Goal: Information Seeking & Learning: Learn about a topic

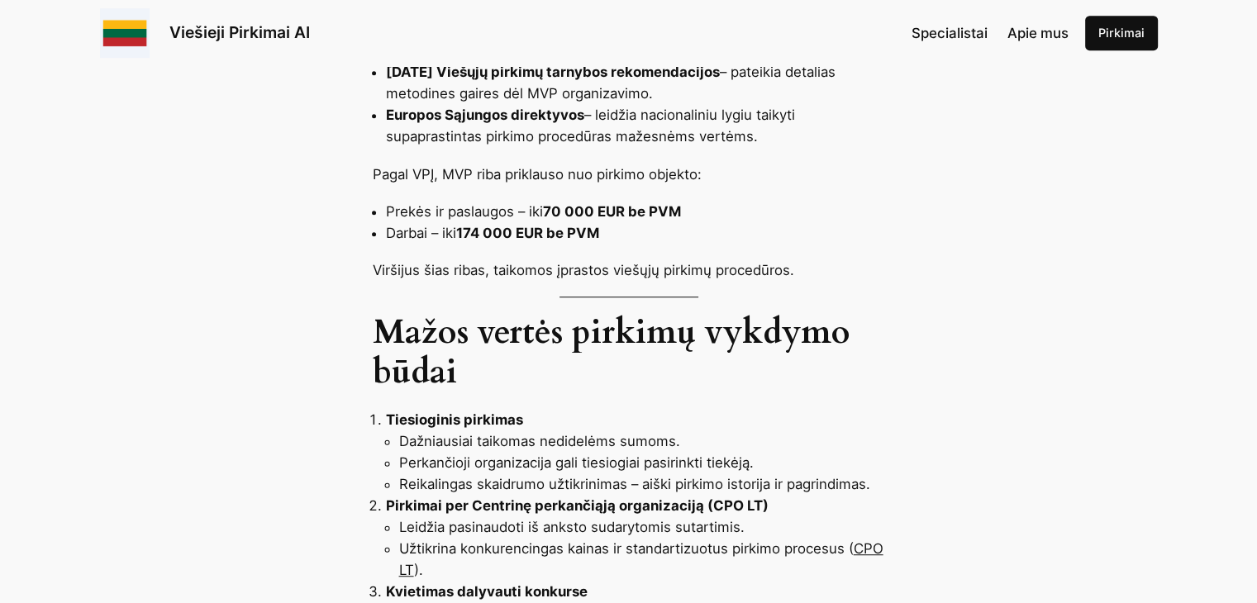
scroll to position [992, 0]
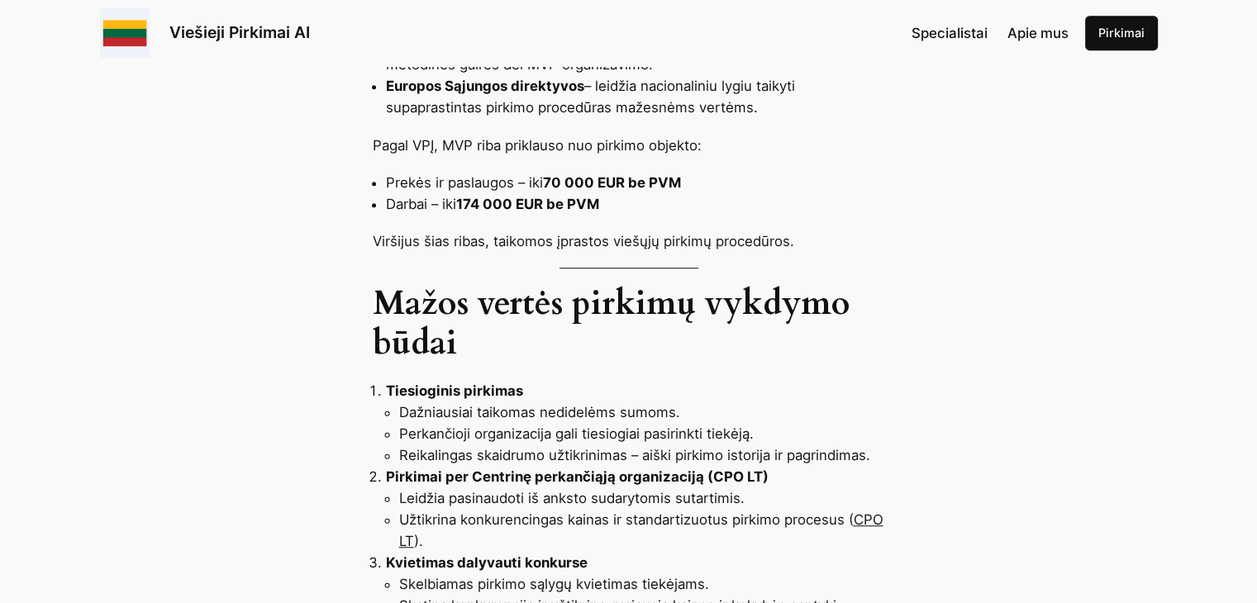
click at [577, 402] on li "Dažniausiai taikomas nedidelėms sumoms." at bounding box center [642, 412] width 486 height 21
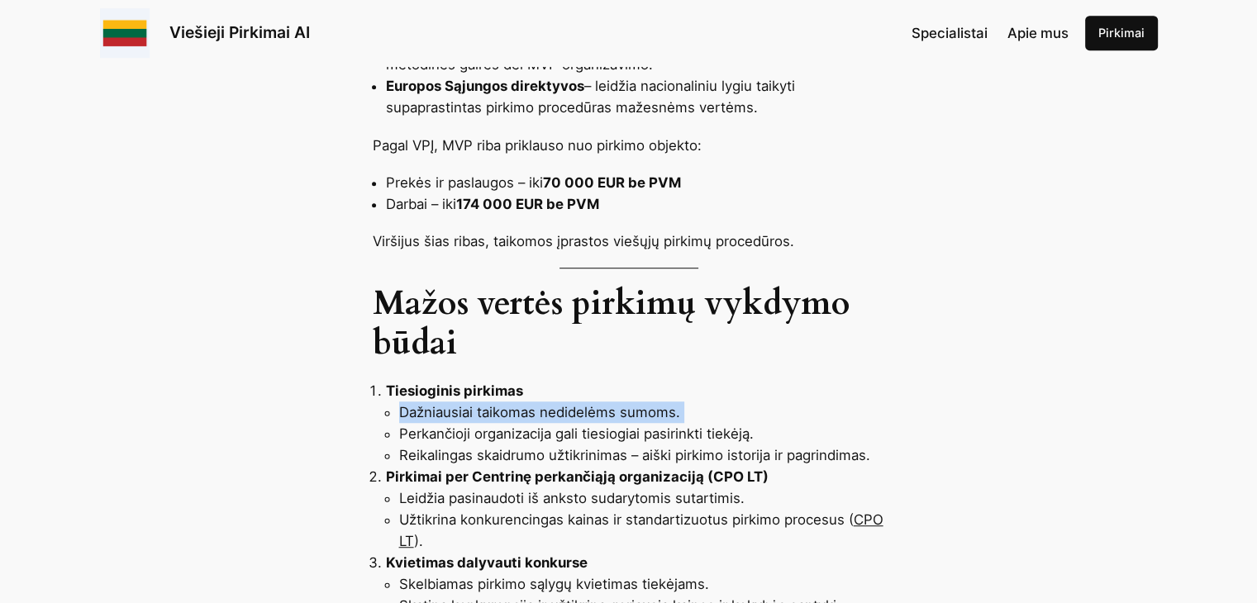
click at [577, 402] on li "Dažniausiai taikomas nedidelėms sumoms." at bounding box center [642, 412] width 486 height 21
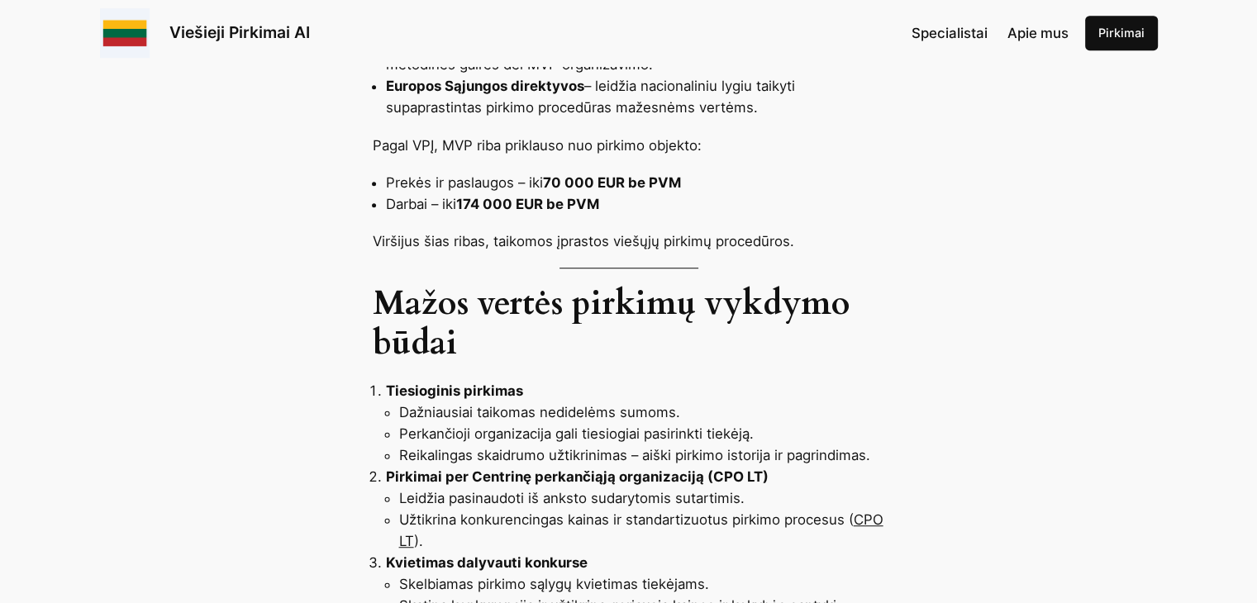
click at [574, 423] on li "Perkančioji organizacija gali tiesiogiai pasirinkti tiekėją." at bounding box center [642, 433] width 486 height 21
click at [563, 445] on li "Reikalingas skaidrumo užtikrinimas – aiški pirkimo istorija ir pagrindimas." at bounding box center [642, 455] width 486 height 21
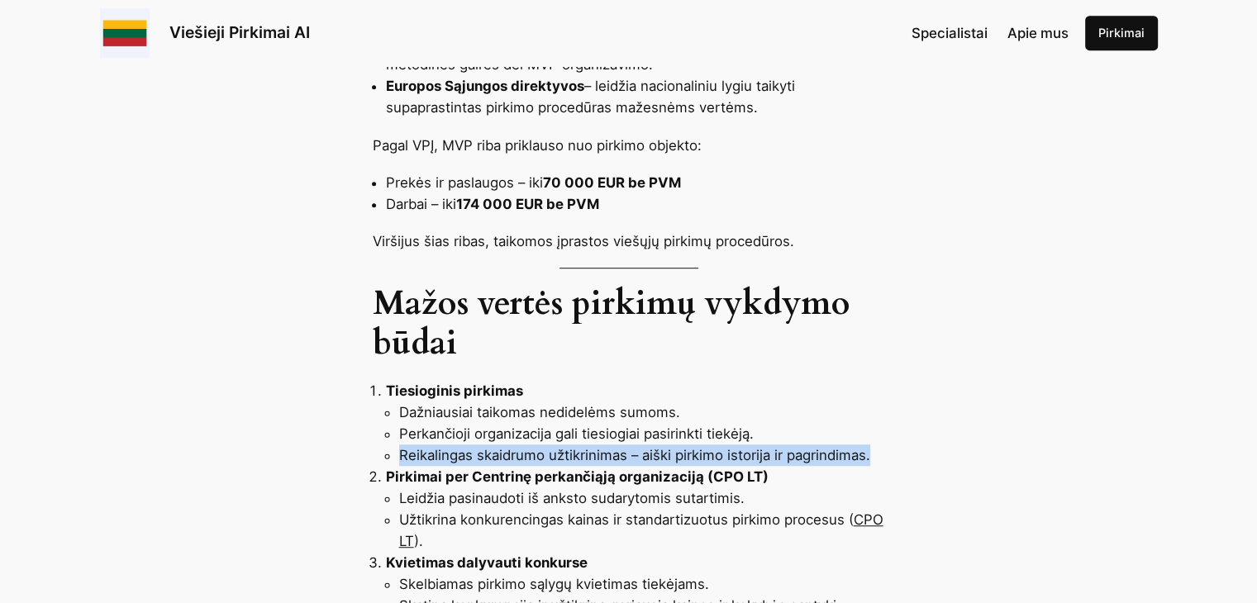
click at [563, 445] on li "Reikalingas skaidrumo užtikrinimas – aiški pirkimo istorija ir pagrindimas." at bounding box center [642, 455] width 486 height 21
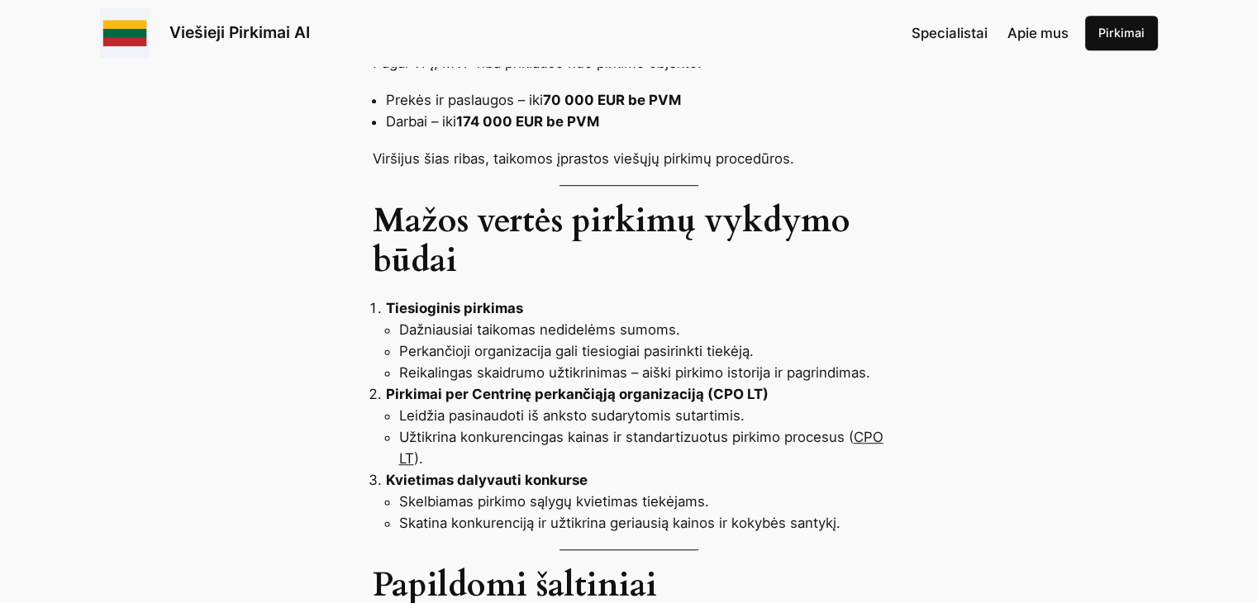
click at [555, 405] on li "Leidžia pasinaudoti iš anksto sudarytomis sutartimis." at bounding box center [642, 415] width 486 height 21
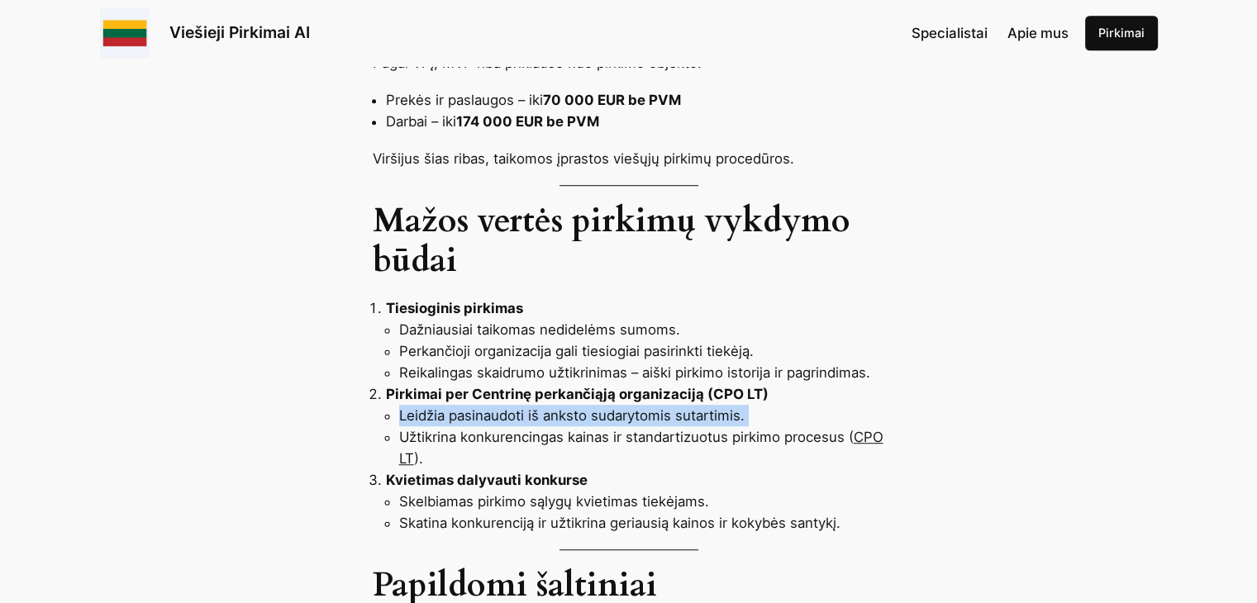
click at [555, 405] on li "Leidžia pasinaudoti iš anksto sudarytomis sutartimis." at bounding box center [642, 415] width 486 height 21
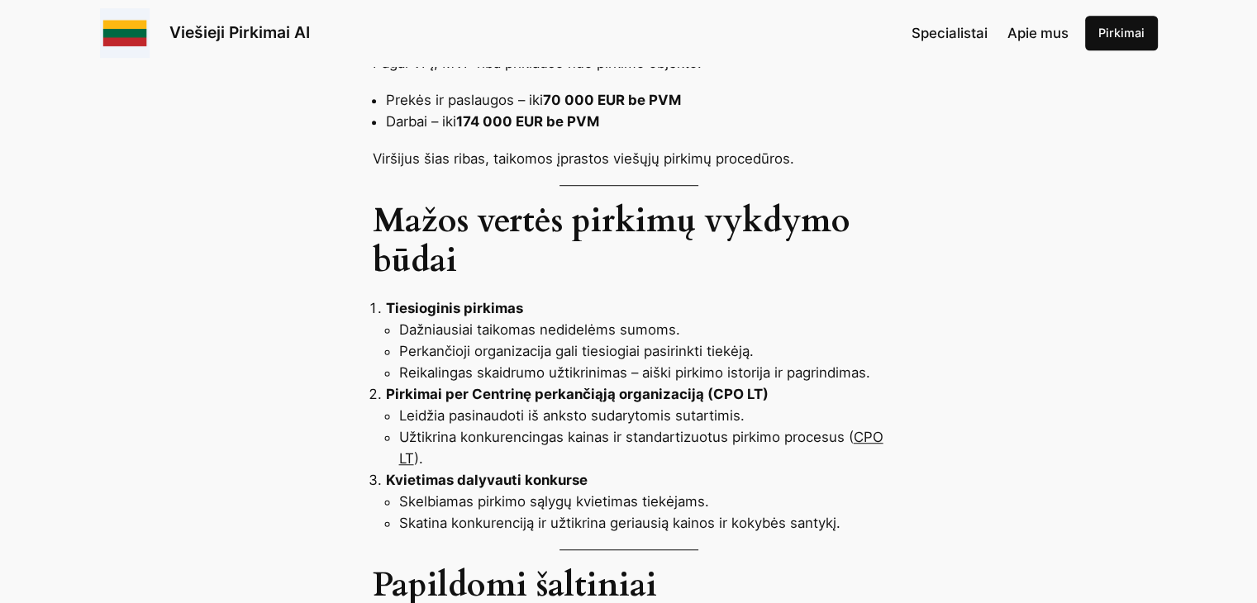
click at [636, 426] on li "Užtikrina konkurencingas kainas ir standartizuotus pirkimo procesus ( CPO LT )." at bounding box center [642, 447] width 486 height 43
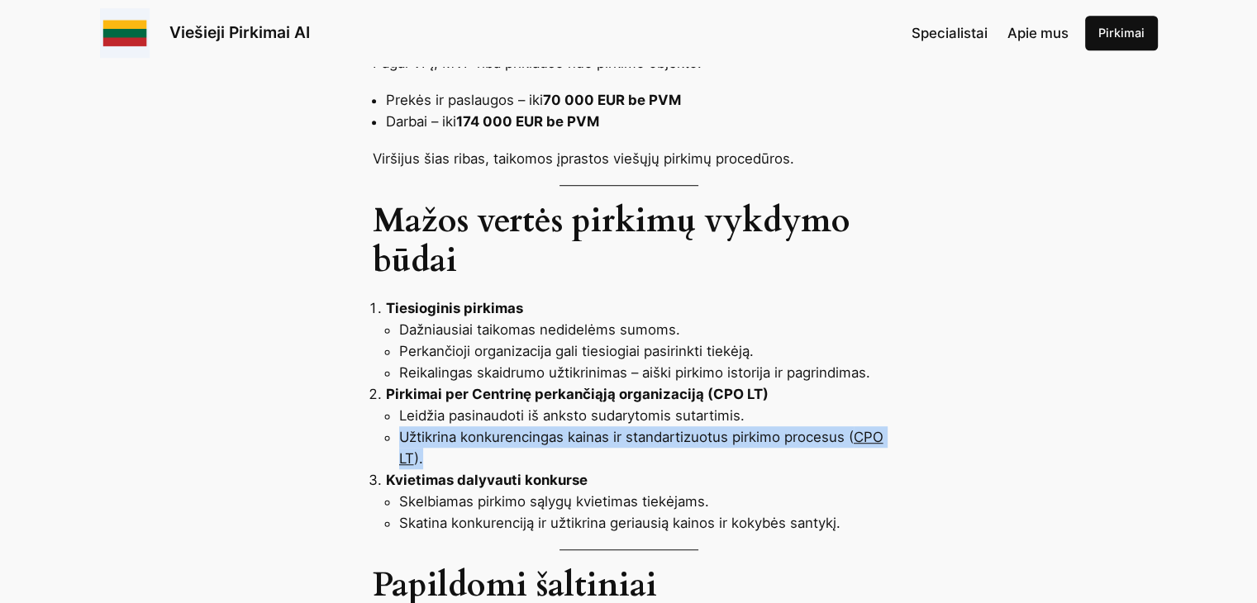
click at [636, 426] on li "Užtikrina konkurencingas kainas ir standartizuotus pirkimo procesus ( CPO LT )." at bounding box center [642, 447] width 486 height 43
click at [599, 426] on li "Užtikrina konkurencingas kainas ir standartizuotus pirkimo procesus ( CPO LT )." at bounding box center [642, 447] width 486 height 43
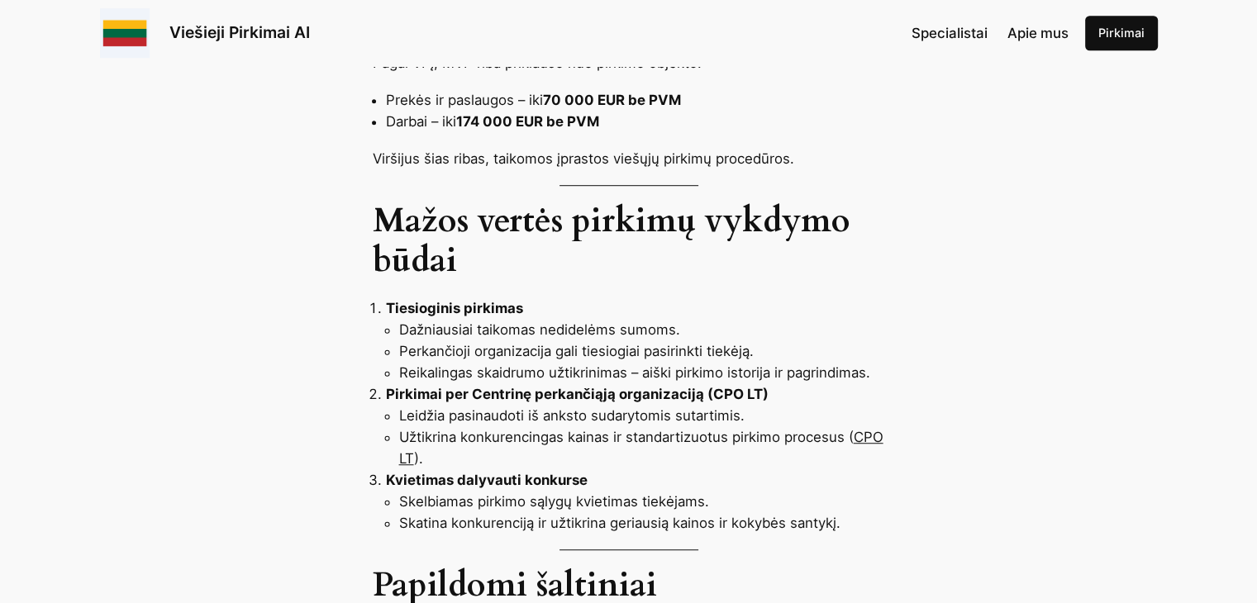
click at [523, 405] on li "Leidžia pasinaudoti iš anksto sudarytomis sutartimis." at bounding box center [642, 415] width 486 height 21
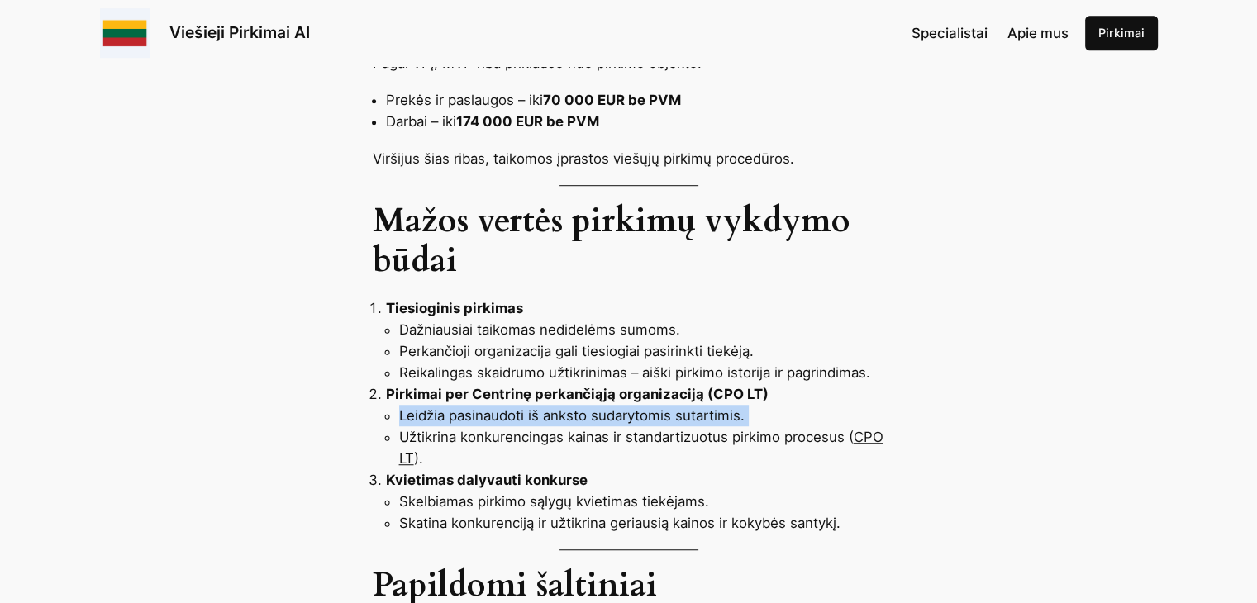
click at [523, 405] on li "Leidžia pasinaudoti iš anksto sudarytomis sutartimis." at bounding box center [642, 415] width 486 height 21
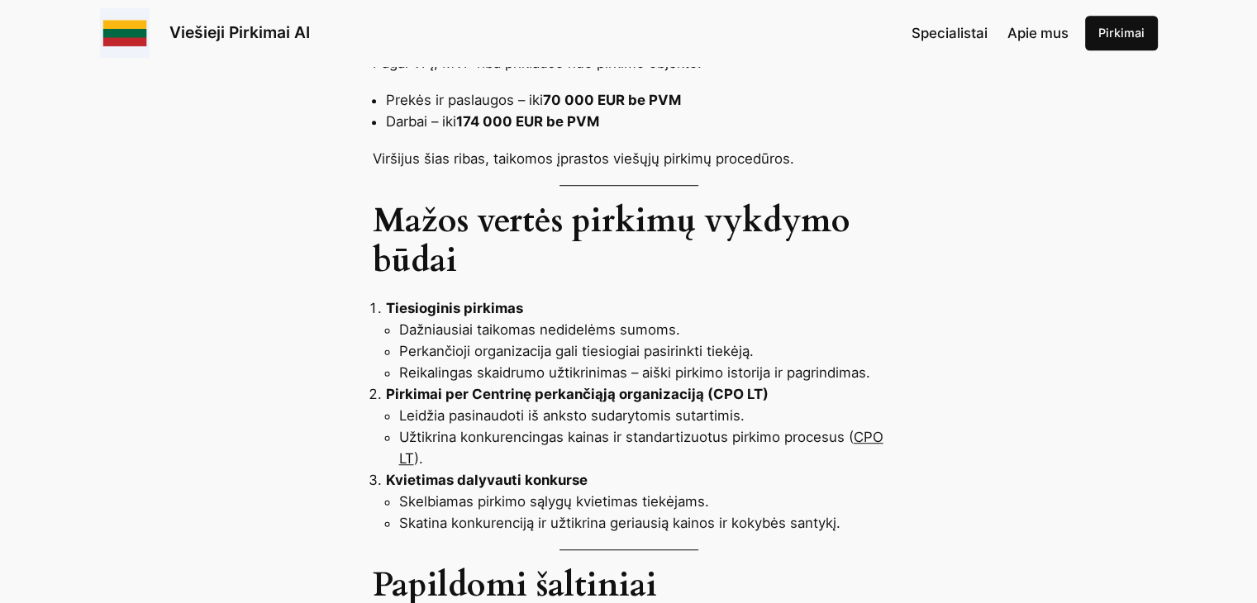
click at [526, 426] on li "Užtikrina konkurencingas kainas ir standartizuotus pirkimo procesus ( CPO LT )." at bounding box center [642, 447] width 486 height 43
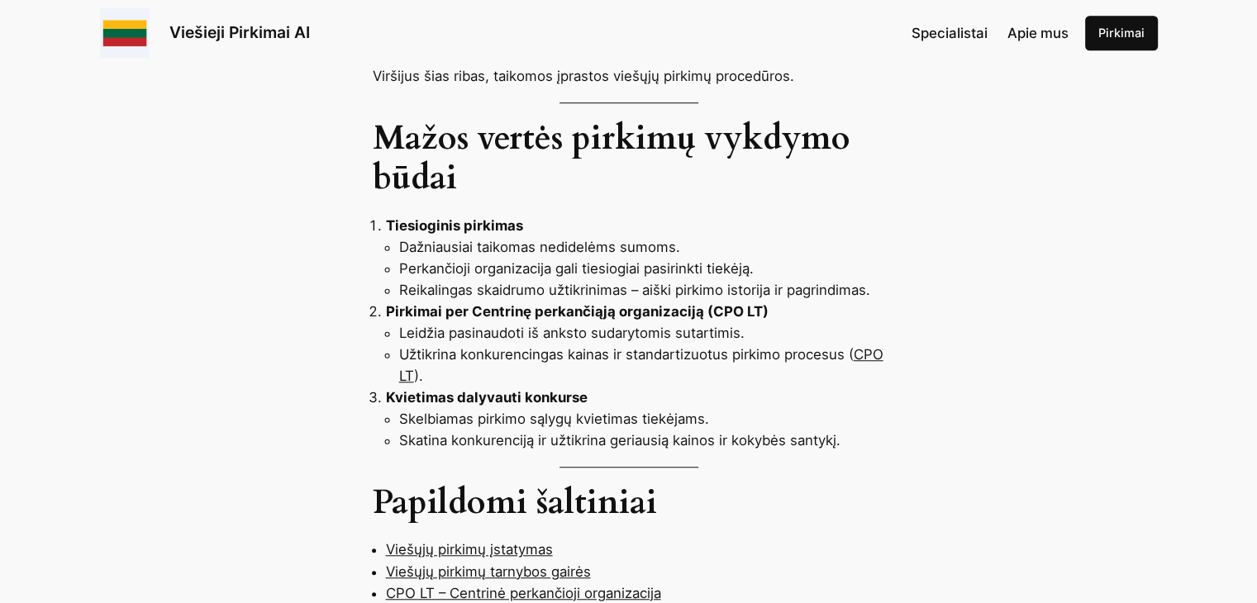
click at [526, 430] on li "Skatina konkurenciją ir užtikrina geriausią kainos ir kokybės santykį." at bounding box center [642, 440] width 486 height 21
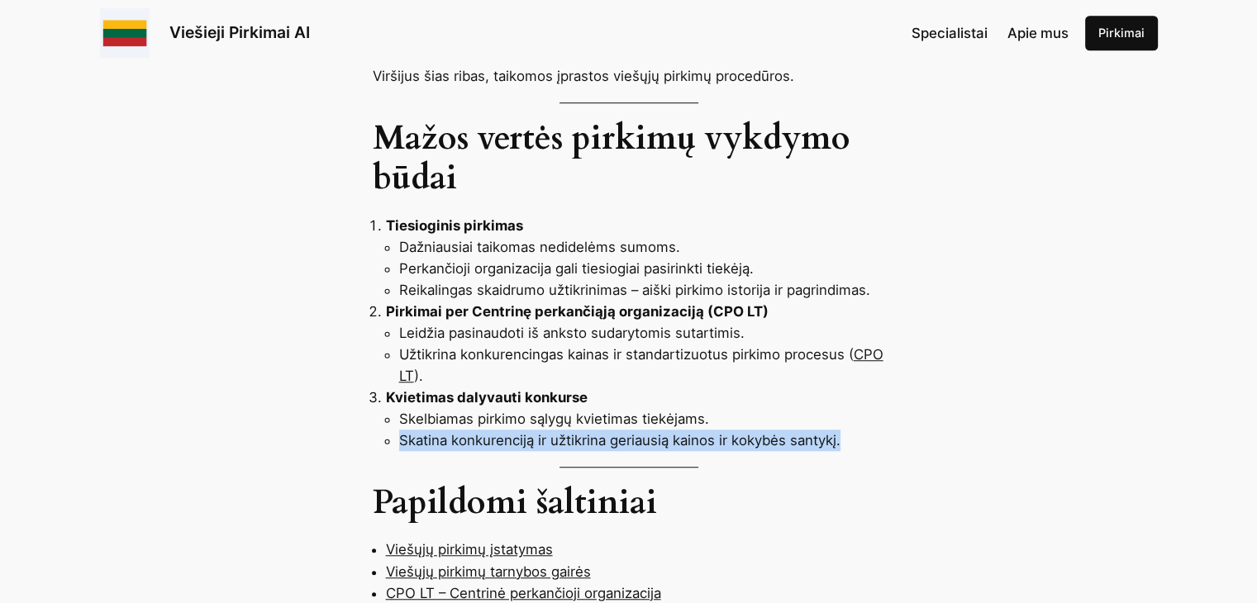
click at [526, 430] on li "Skatina konkurenciją ir užtikrina geriausią kainos ir kokybės santykį." at bounding box center [642, 440] width 486 height 21
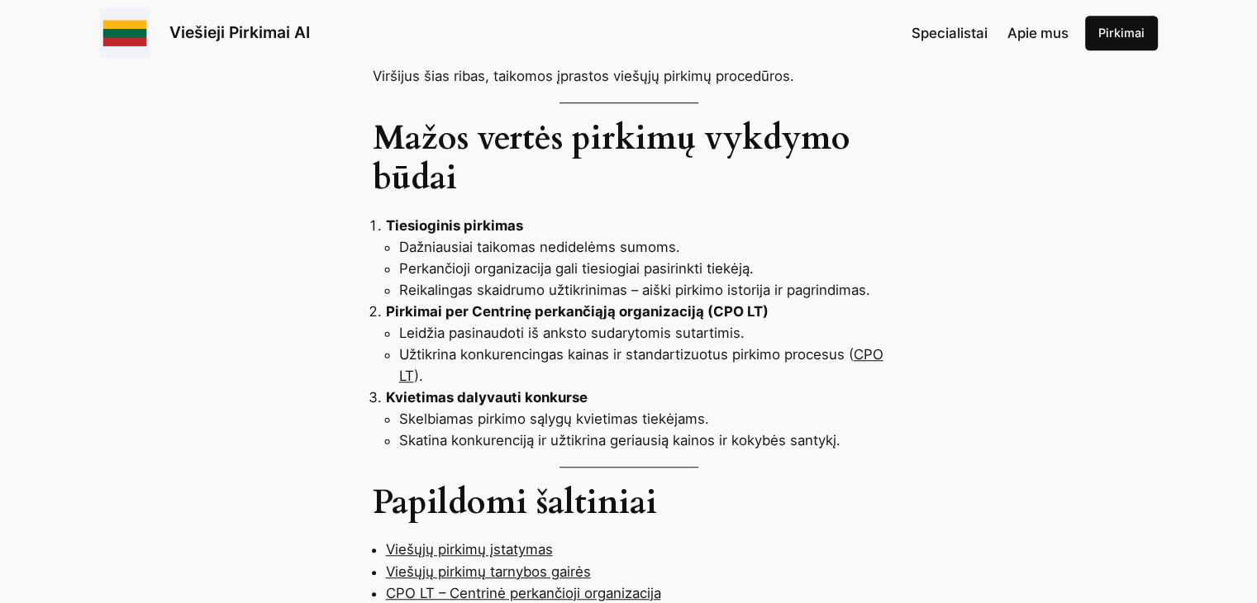
click at [526, 408] on li "Skelbiamas pirkimo sąlygų kvietimas tiekėjams." at bounding box center [642, 418] width 486 height 21
click at [953, 31] on span "Specialistai" at bounding box center [950, 33] width 76 height 17
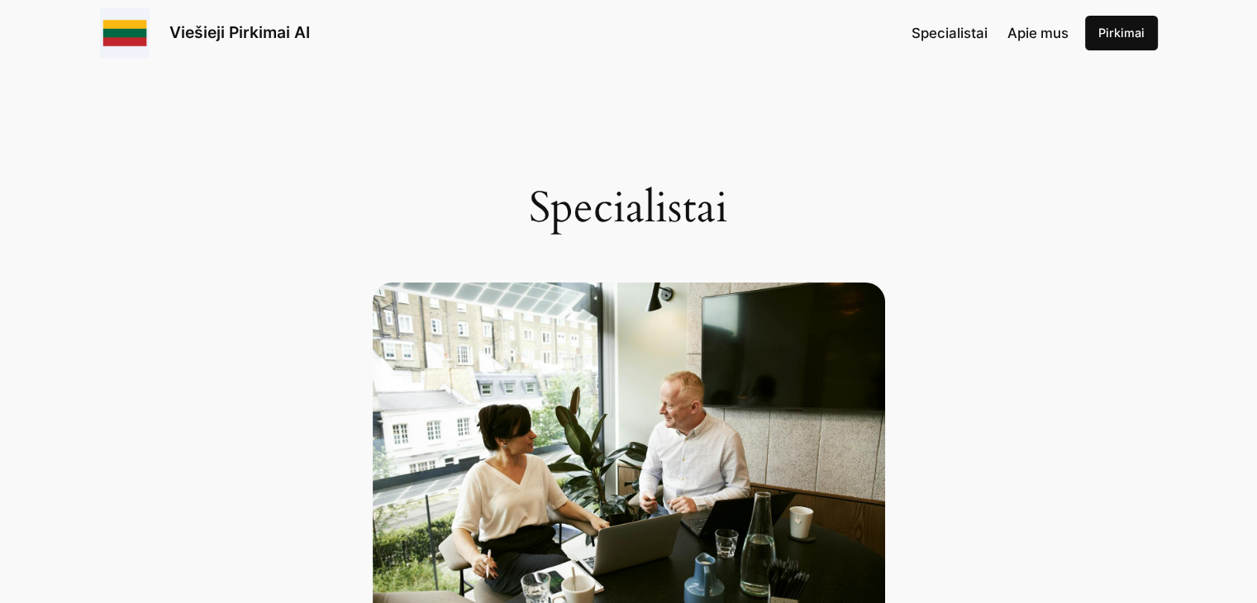
click at [1032, 27] on span "Apie mus" at bounding box center [1038, 33] width 61 height 17
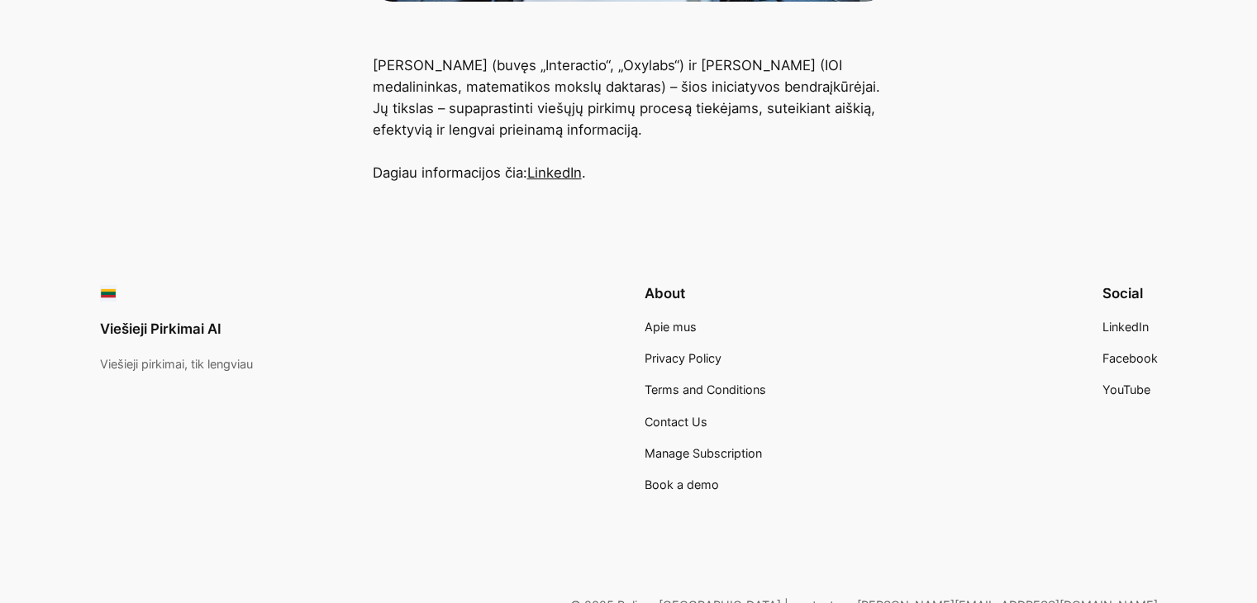
scroll to position [721, 0]
